Goal: Task Accomplishment & Management: Manage account settings

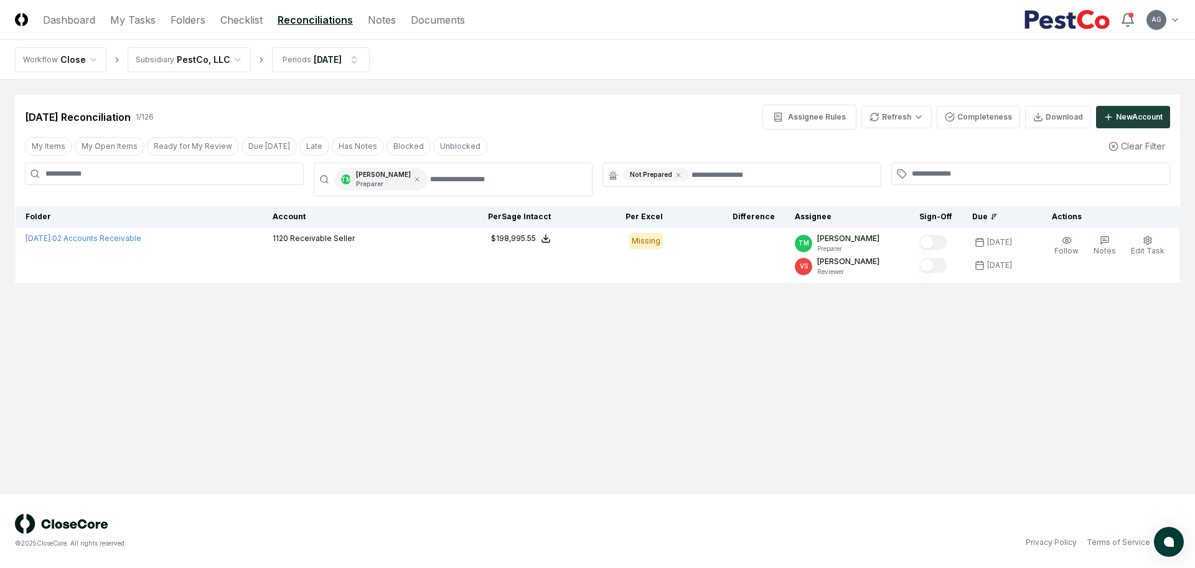
drag, startPoint x: 477, startPoint y: 343, endPoint x: 85, endPoint y: 50, distance: 489.1
click at [473, 341] on main "Cancel Reassign [DATE] Reconciliation 1 / 126 Assignee Rules Refresh Completene…" at bounding box center [597, 286] width 1195 height 413
click at [123, 18] on link "My Tasks" at bounding box center [132, 19] width 45 height 15
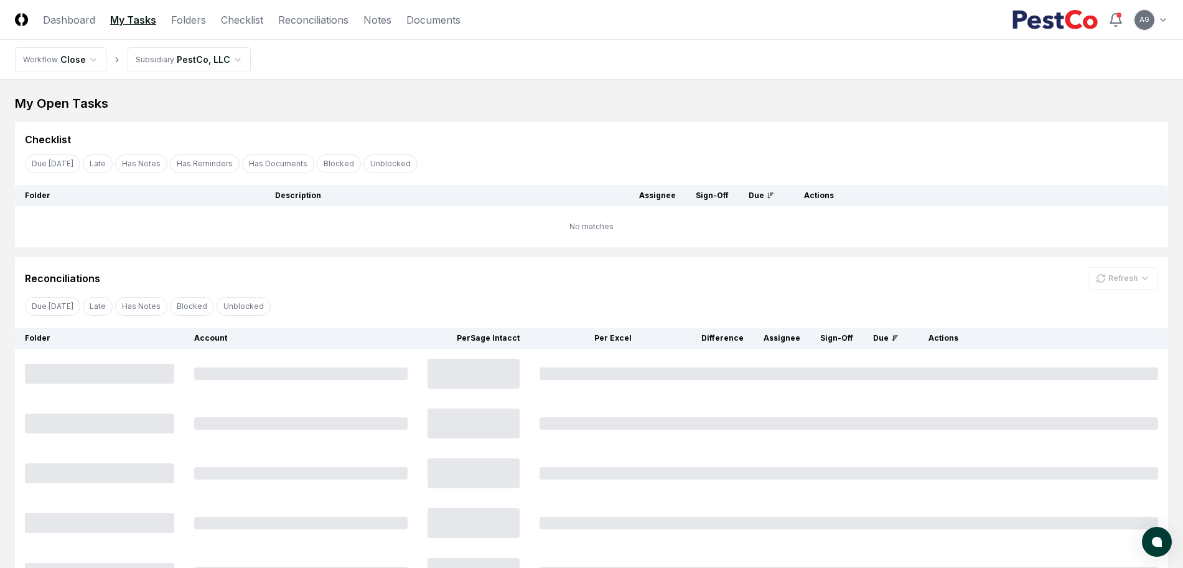
click at [567, 297] on div "Due [DATE] Late Has Notes Blocked Unblocked Clear Filter" at bounding box center [591, 305] width 1153 height 23
